Goal: Task Accomplishment & Management: Use online tool/utility

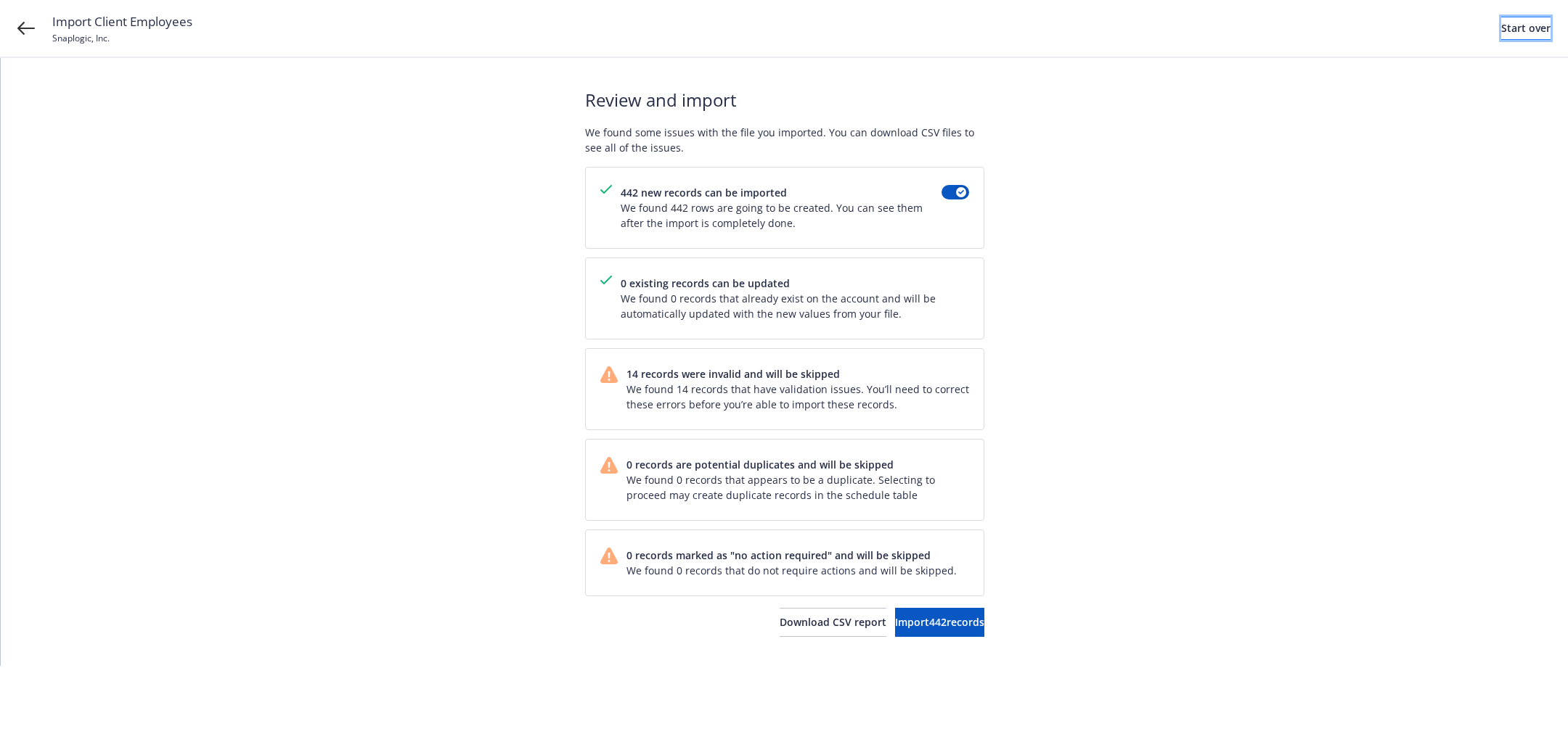
click at [1530, 27] on link "Start over" at bounding box center [1526, 28] width 49 height 23
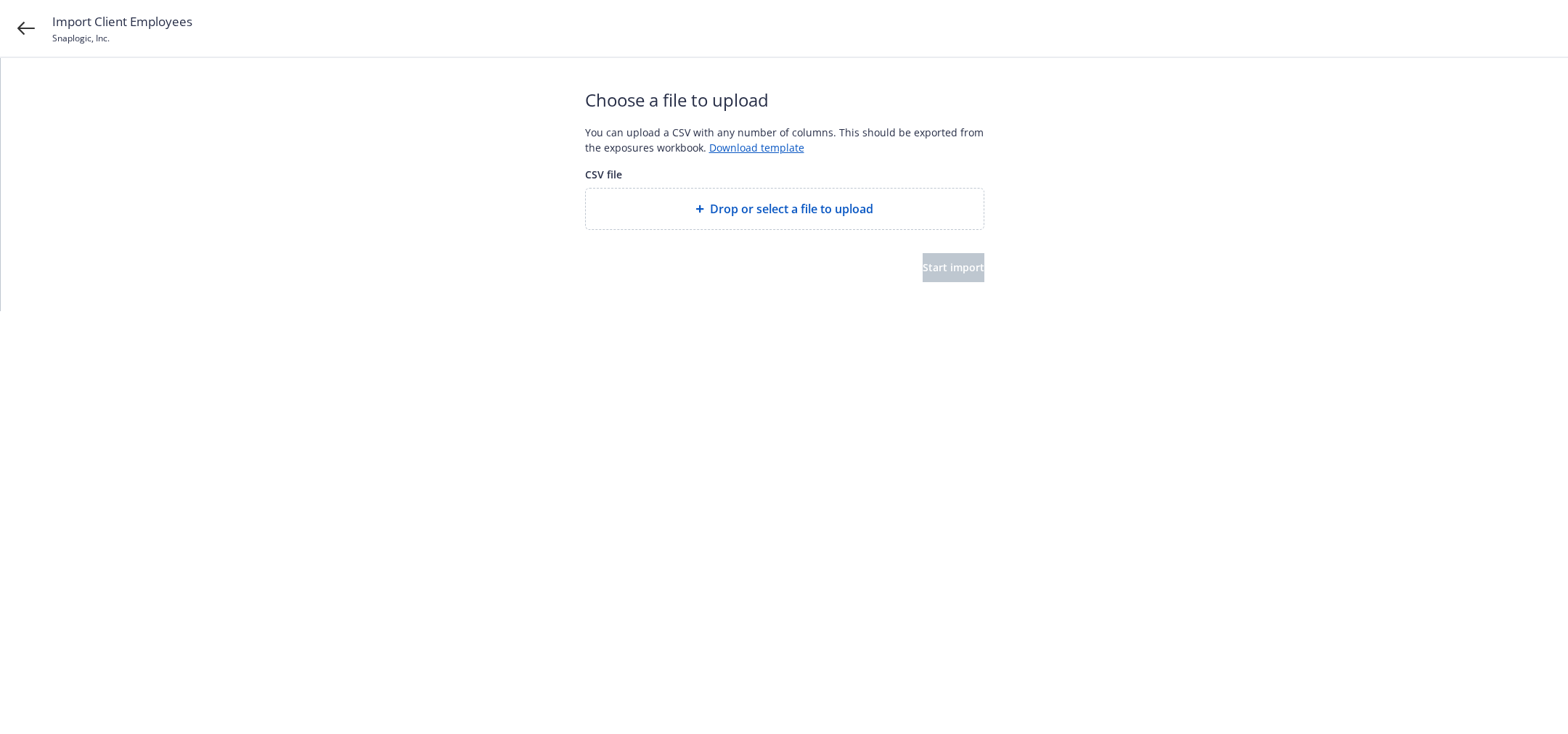
click at [720, 203] on span "Drop or select a file to upload" at bounding box center [791, 209] width 163 height 18
click at [970, 274] on button "Start import" at bounding box center [954, 267] width 61 height 29
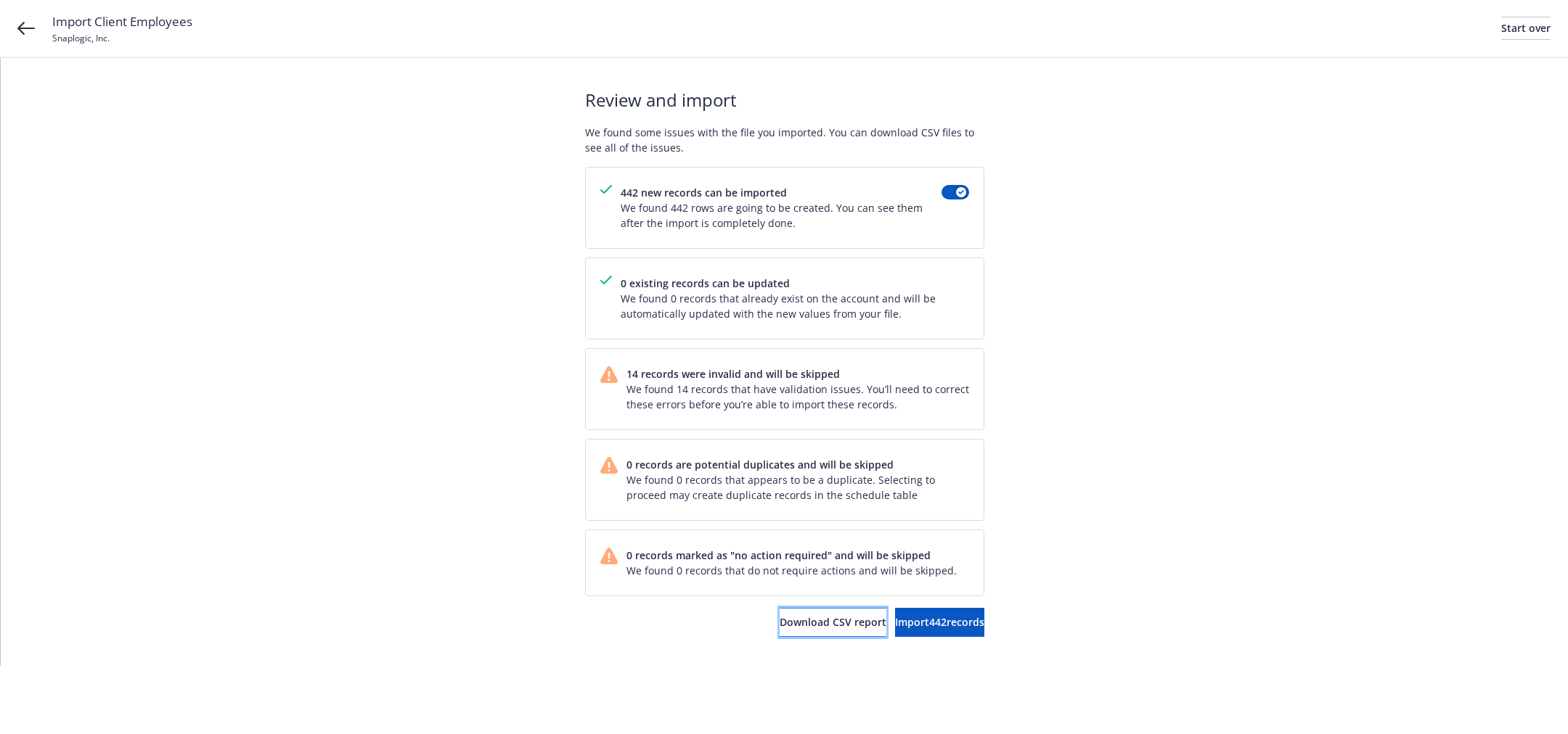
click at [780, 615] on span "Download CSV report" at bounding box center [834, 622] width 107 height 14
